Goal: Find specific page/section: Find specific page/section

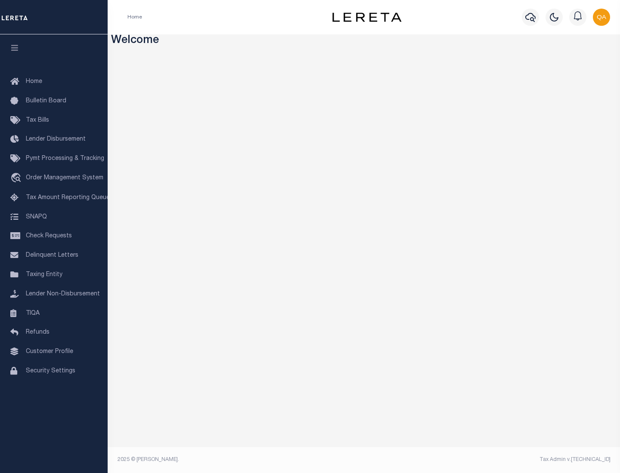
click at [54, 236] on span "Check Requests" at bounding box center [49, 236] width 46 height 6
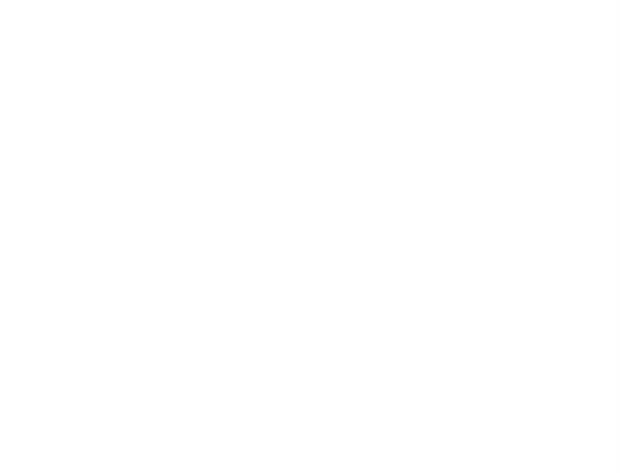
select select "50"
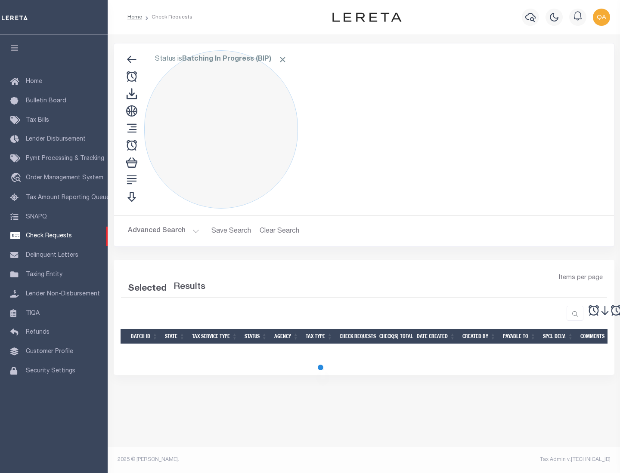
select select "50"
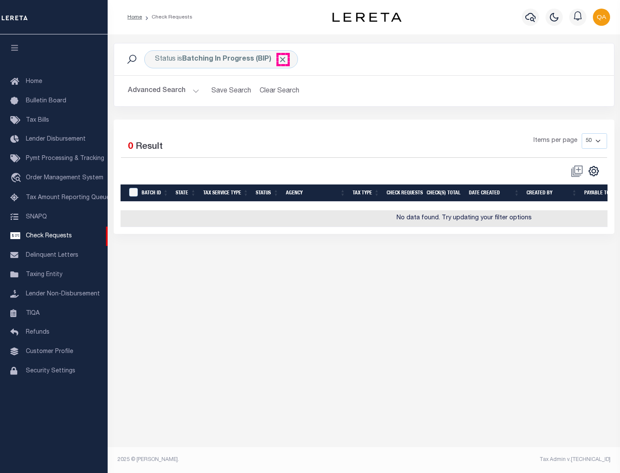
click at [283, 59] on span "Click to Remove" at bounding box center [282, 59] width 9 height 9
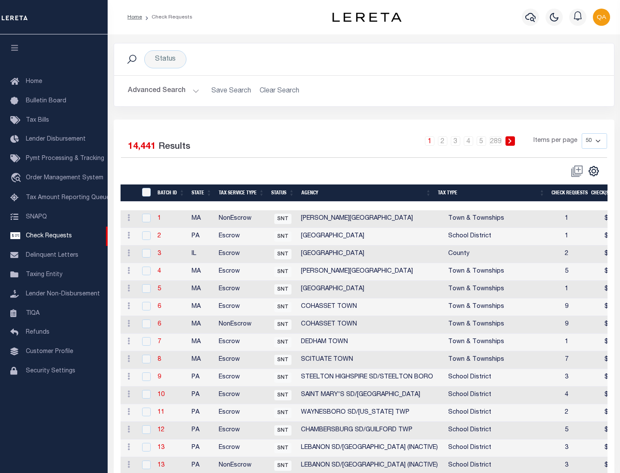
scroll to position [415, 0]
